Goal: Check status: Check status

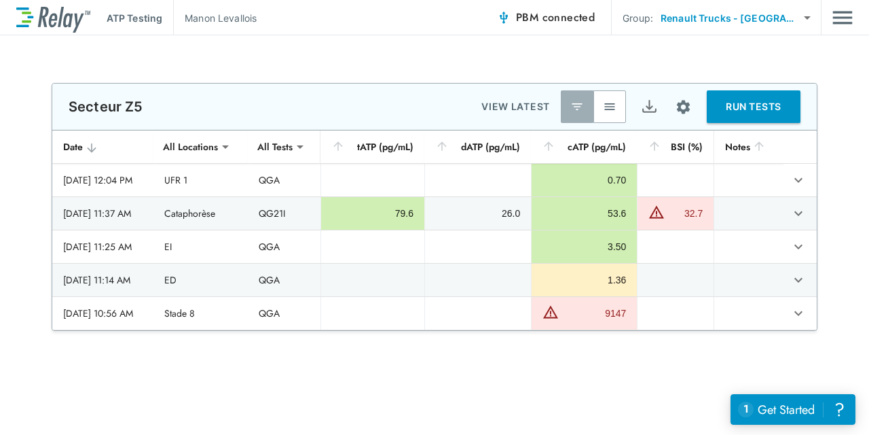
click at [549, 384] on div at bounding box center [434, 399] width 869 height 136
click at [345, 146] on icon "sticky table" at bounding box center [338, 146] width 14 height 14
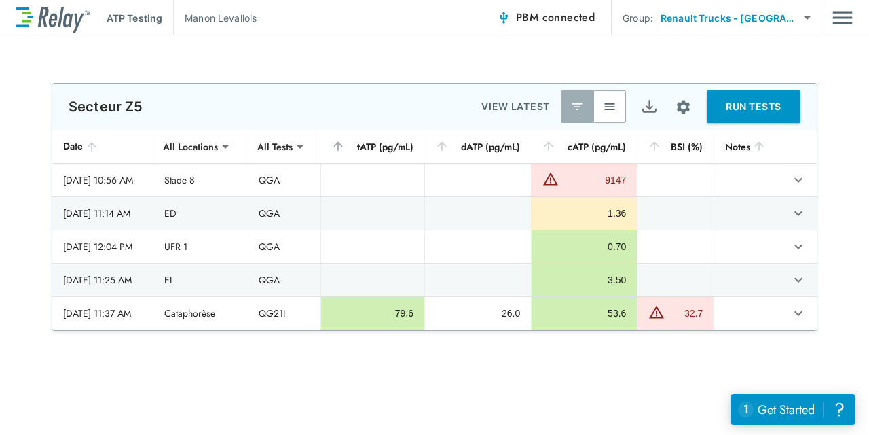
click at [345, 146] on icon "sticky table" at bounding box center [338, 146] width 14 height 14
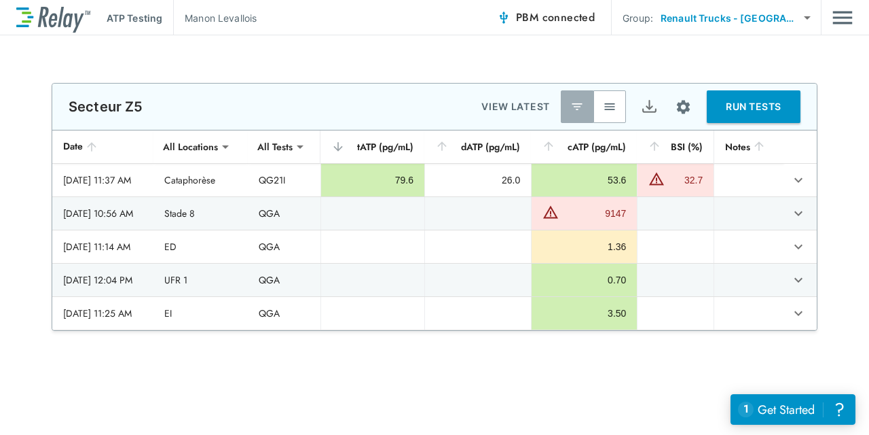
click at [345, 146] on icon "sticky table" at bounding box center [338, 147] width 14 height 14
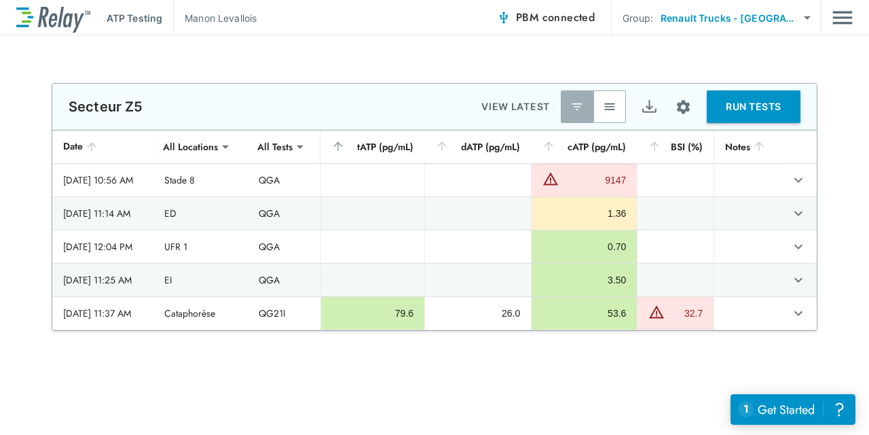
click at [345, 146] on icon "sticky table" at bounding box center [338, 146] width 14 height 14
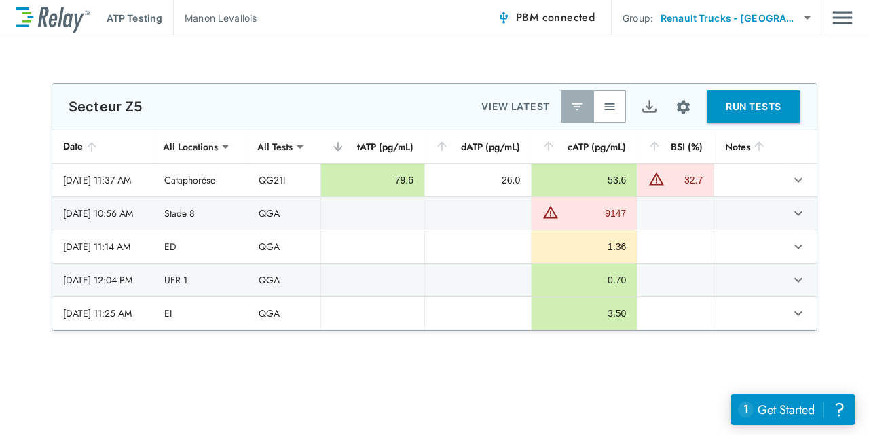
click at [345, 146] on icon "sticky table" at bounding box center [338, 147] width 14 height 14
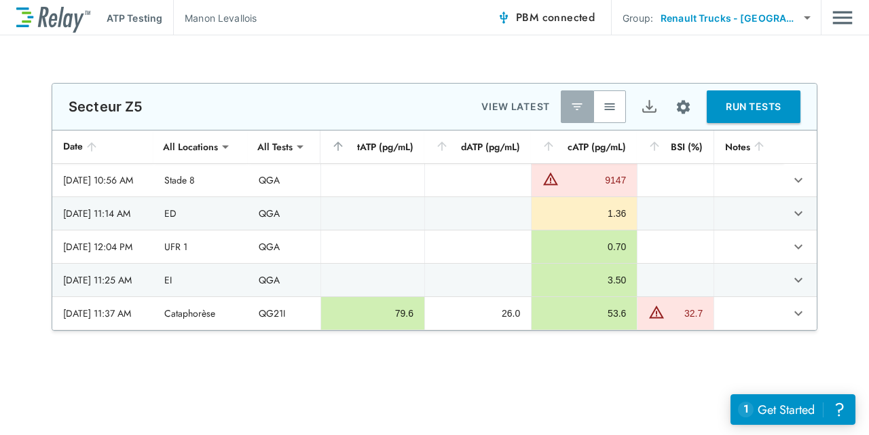
click at [597, 107] on button "button" at bounding box center [610, 106] width 33 height 33
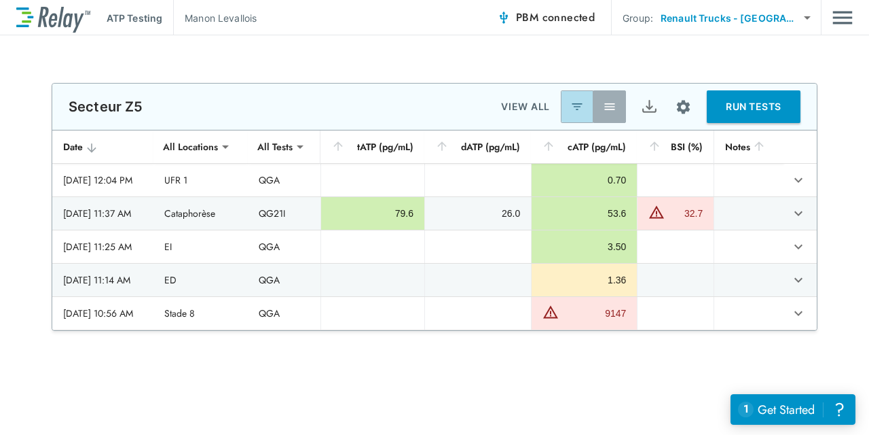
click at [575, 106] on img "button" at bounding box center [577, 107] width 14 height 14
click at [603, 106] on img "button" at bounding box center [610, 107] width 14 height 14
click at [354, 53] on div "**********" at bounding box center [434, 234] width 869 height 399
click at [365, 53] on div "**********" at bounding box center [434, 234] width 869 height 399
click at [459, 352] on div at bounding box center [434, 399] width 869 height 136
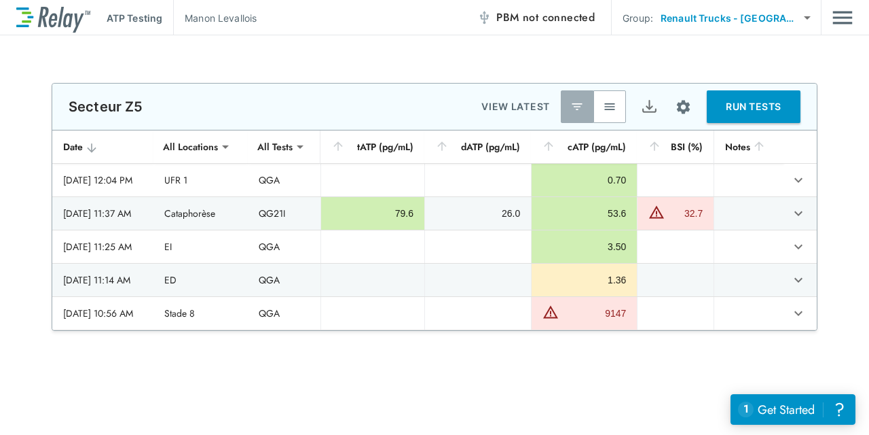
click at [590, 369] on div at bounding box center [434, 399] width 869 height 136
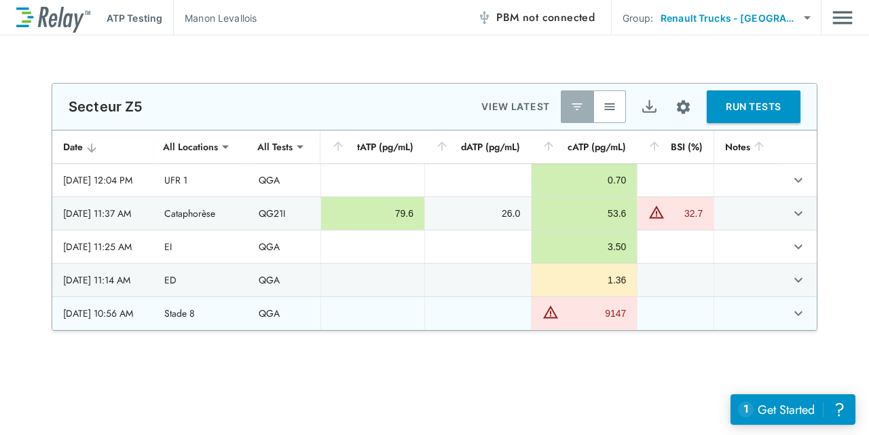
click at [791, 316] on icon "expand row" at bounding box center [799, 313] width 16 height 16
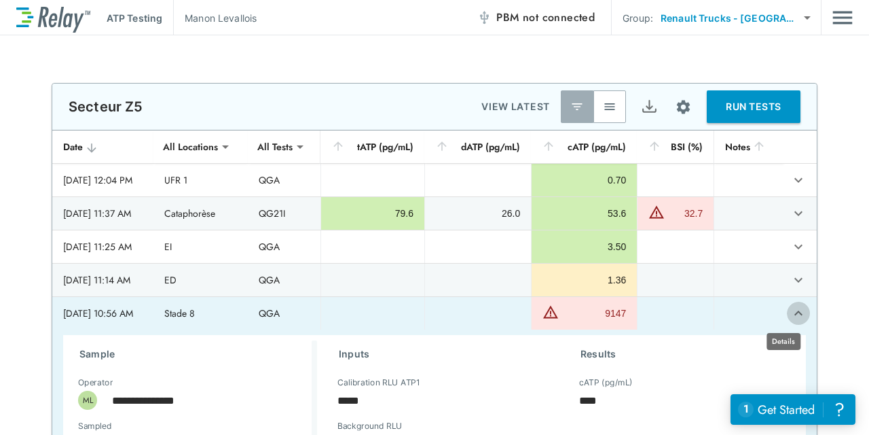
click at [791, 313] on icon "expand row" at bounding box center [799, 313] width 16 height 16
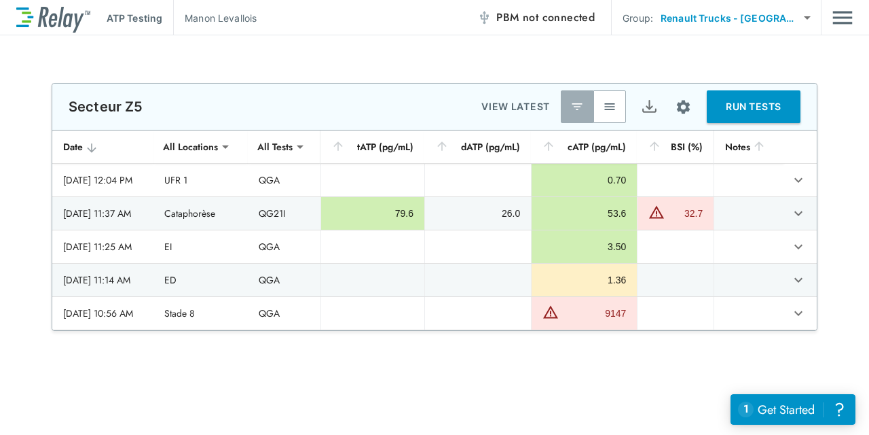
click at [842, 175] on div "**********" at bounding box center [434, 207] width 869 height 248
